Goal: Communication & Community: Answer question/provide support

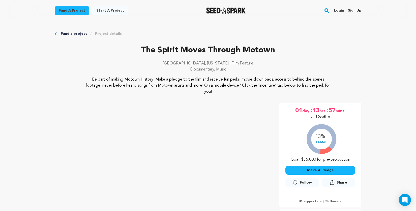
click at [341, 10] on link "Login" at bounding box center [339, 11] width 10 height 8
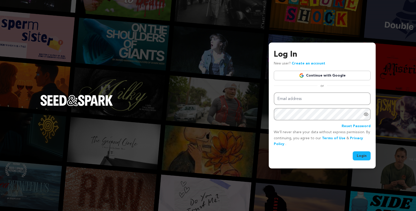
type input "spirationfilms@gmail.com"
click at [366, 154] on button "Login" at bounding box center [362, 156] width 18 height 9
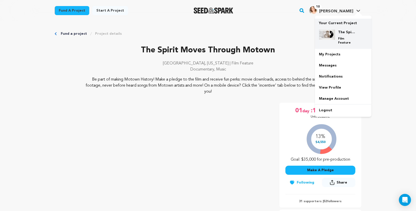
click at [341, 31] on h4 "The Spirit Moves Through Motown" at bounding box center [347, 32] width 18 height 5
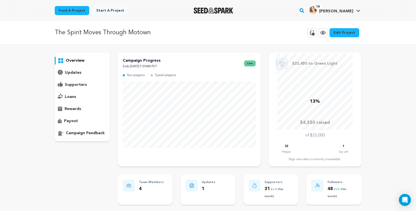
click at [77, 84] on p "supporters" at bounding box center [76, 85] width 22 height 6
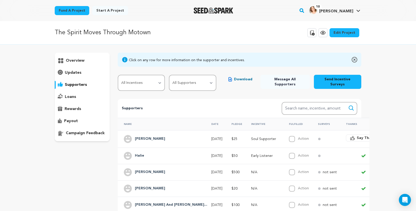
click at [155, 136] on h4 "[PERSON_NAME]" at bounding box center [150, 139] width 30 height 6
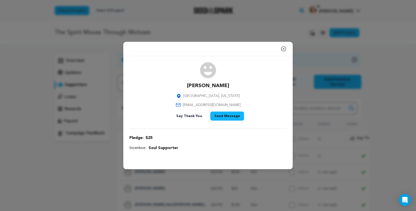
drag, startPoint x: 190, startPoint y: 85, endPoint x: 233, endPoint y: 87, distance: 43.2
click at [233, 87] on div "Bonnie Bunyard Richland, Oregon bonbeth@gmail.com Say Thank You Send Message" at bounding box center [207, 92] width 157 height 61
copy p "[PERSON_NAME]"
click at [283, 48] on icon "button" at bounding box center [284, 49] width 6 height 6
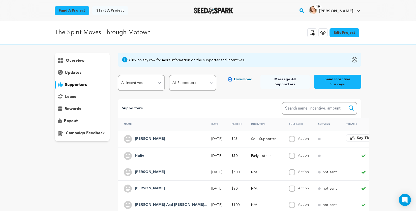
click at [357, 136] on span "Say Thanks" at bounding box center [367, 138] width 20 height 5
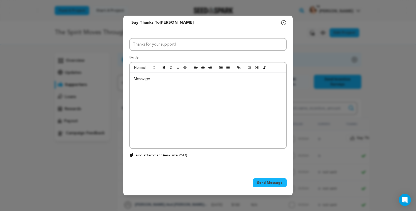
click at [172, 89] on div at bounding box center [208, 111] width 156 height 76
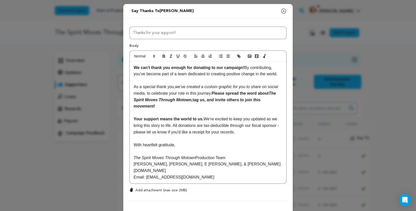
click at [132, 68] on div "We can't thank you enough for donating to our campaign! By contributing, you’ve…" at bounding box center [208, 123] width 156 height 122
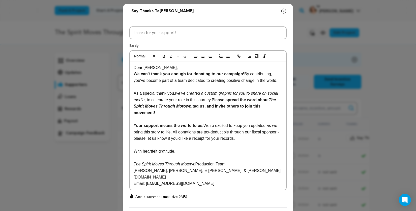
scroll to position [30, 0]
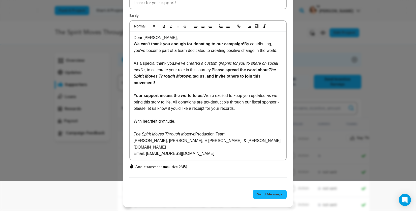
click at [206, 153] on p "Email: spirationfilms@gmail.com" at bounding box center [208, 154] width 149 height 7
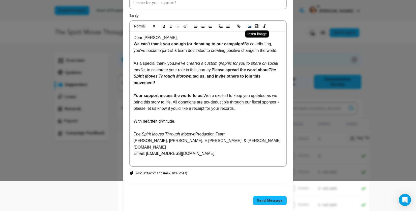
click at [248, 27] on rect "button" at bounding box center [249, 26] width 3 height 3
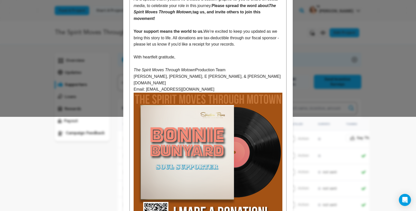
scroll to position [100, 0]
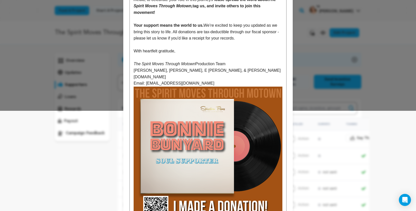
click at [209, 151] on img at bounding box center [208, 161] width 149 height 149
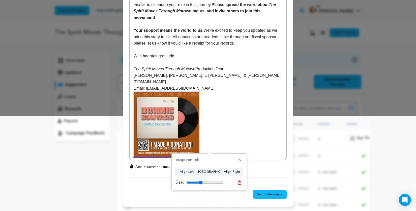
scroll to position [94, 0]
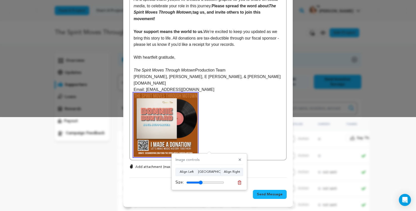
drag, startPoint x: 222, startPoint y: 182, endPoint x: 201, endPoint y: 182, distance: 21.4
type input "43"
click at [201, 182] on input "range" at bounding box center [205, 183] width 38 height 4
click at [236, 130] on p at bounding box center [208, 125] width 149 height 64
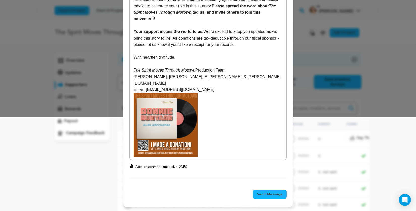
click at [171, 168] on p "Add attachment (max size 2MB)" at bounding box center [162, 167] width 52 height 5
click at [132, 165] on input "Add attachment (max size 2MB)" at bounding box center [131, 165] width 0 height 0
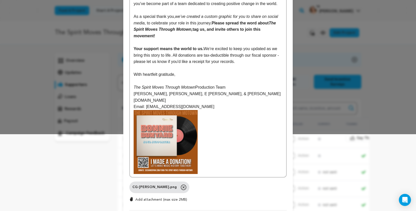
scroll to position [110, 0]
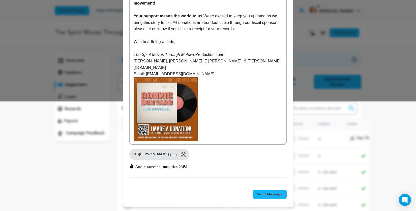
click at [276, 197] on span "Send Message" at bounding box center [270, 194] width 26 height 5
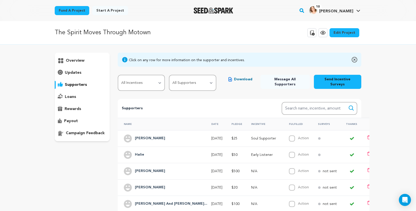
click at [236, 79] on button "Download" at bounding box center [241, 79] width 32 height 9
